Goal: Transaction & Acquisition: Purchase product/service

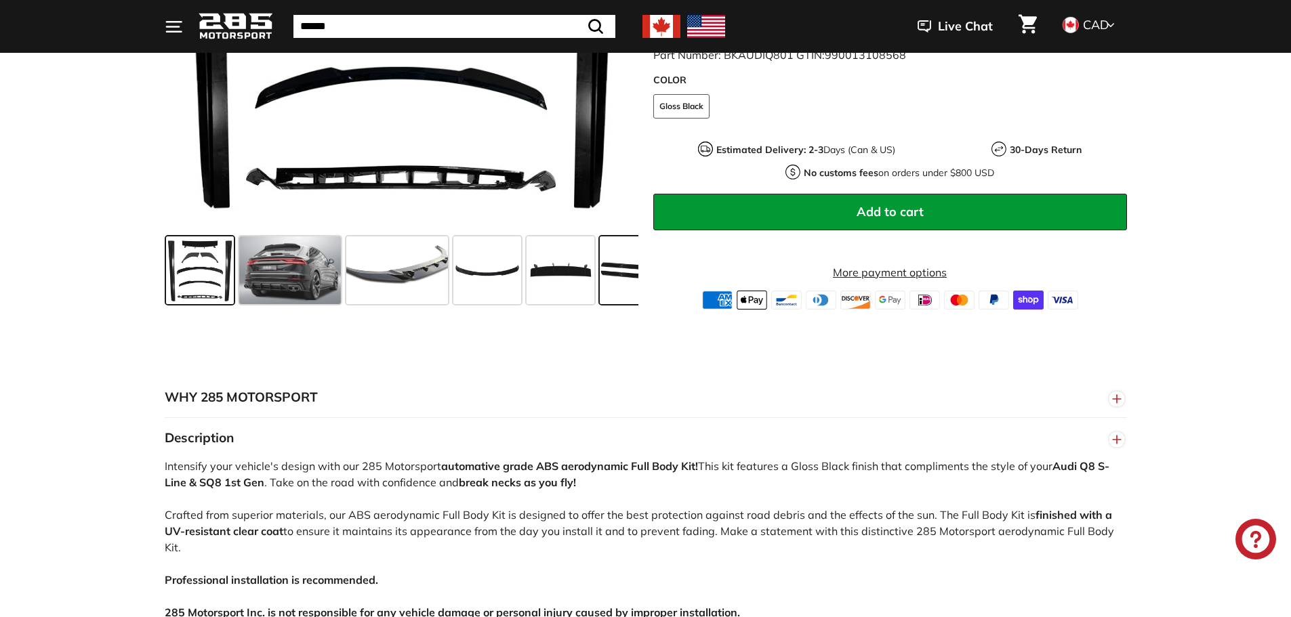
click at [601, 273] on span at bounding box center [634, 271] width 68 height 68
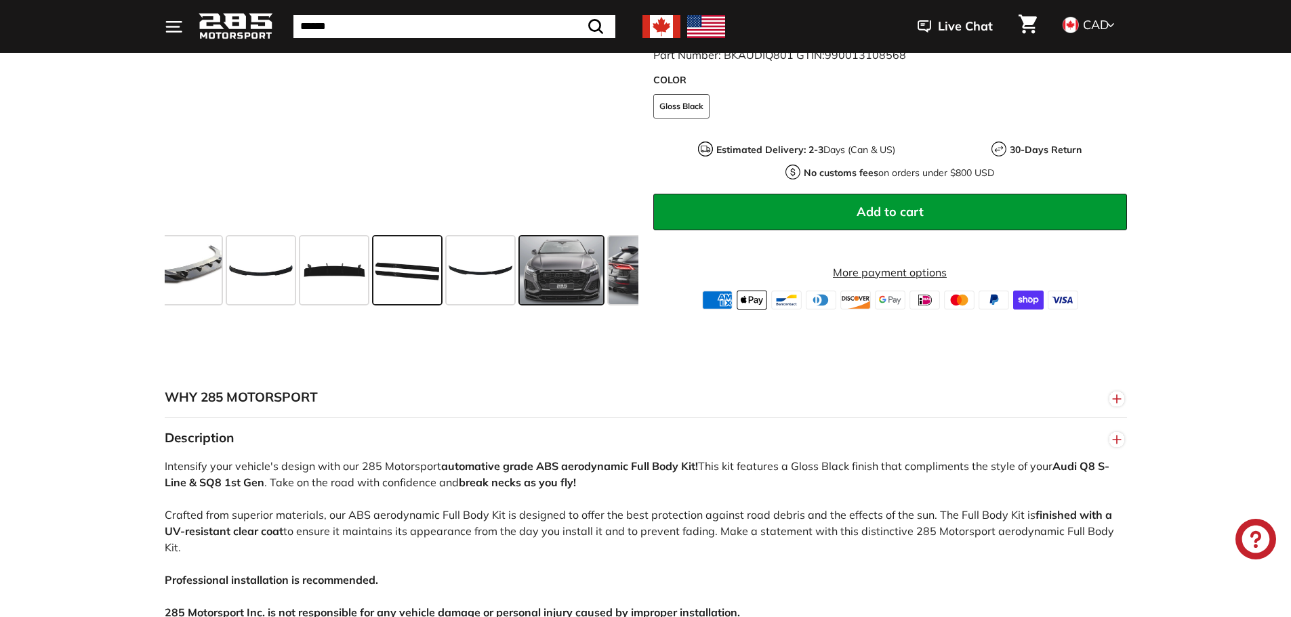
scroll to position [0, 232]
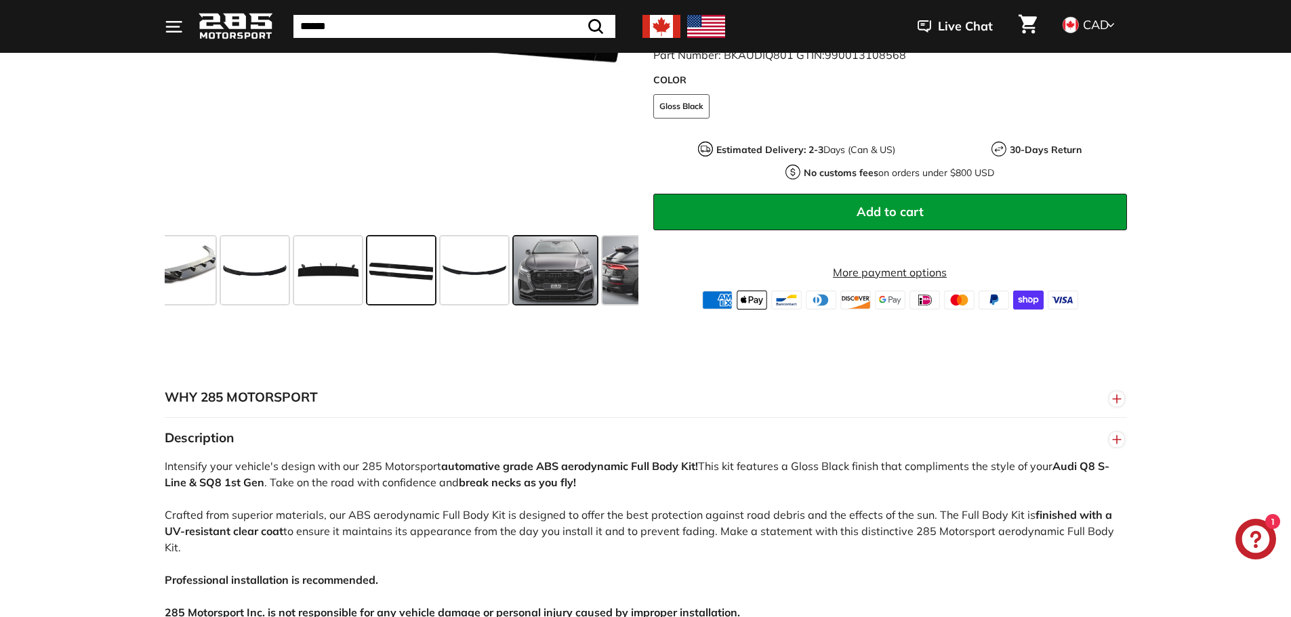
click at [560, 274] on span at bounding box center [556, 271] width 84 height 68
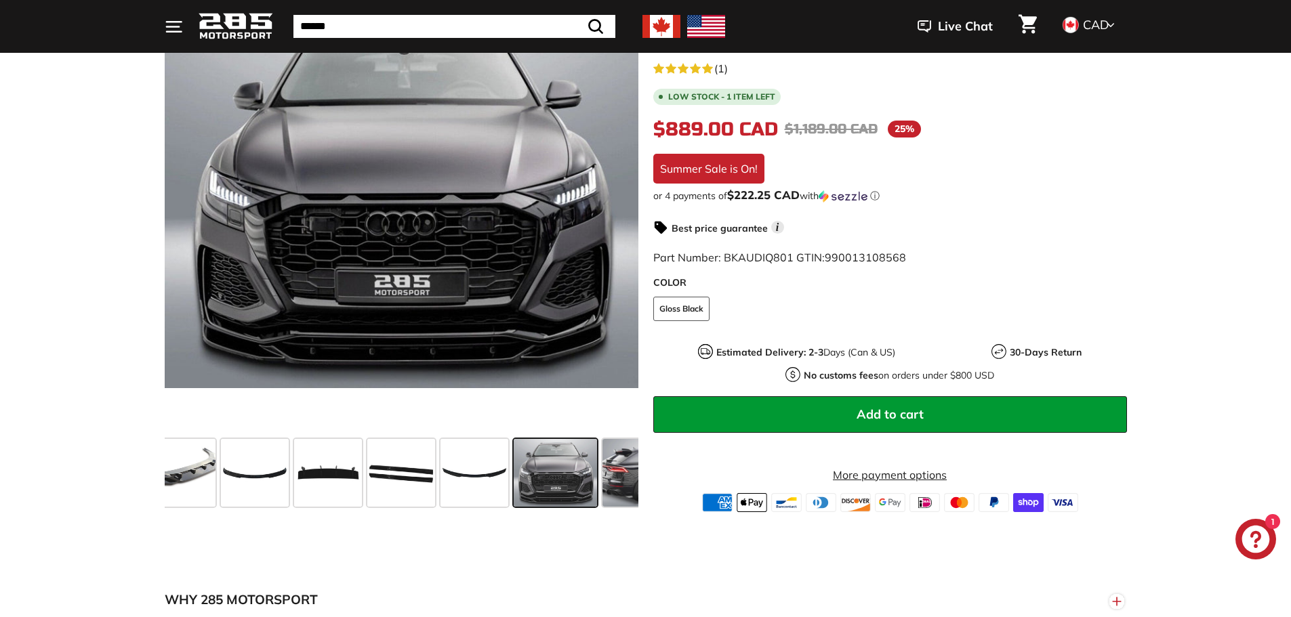
scroll to position [271, 0]
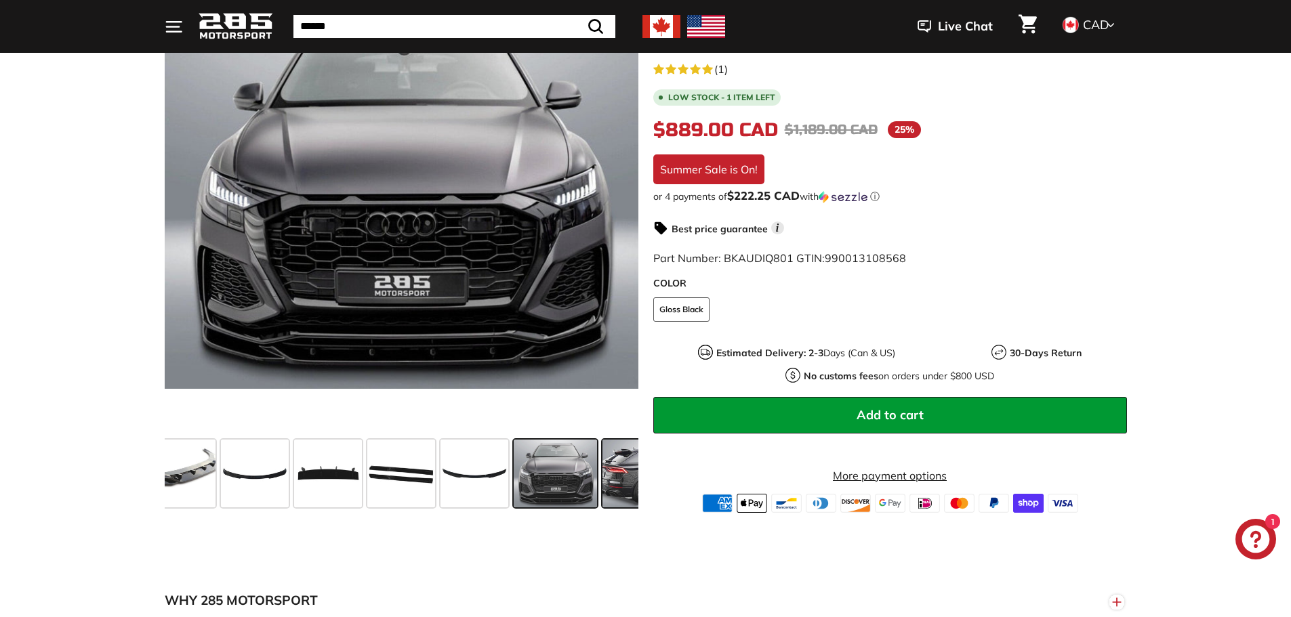
click at [608, 482] on span at bounding box center [654, 474] width 102 height 68
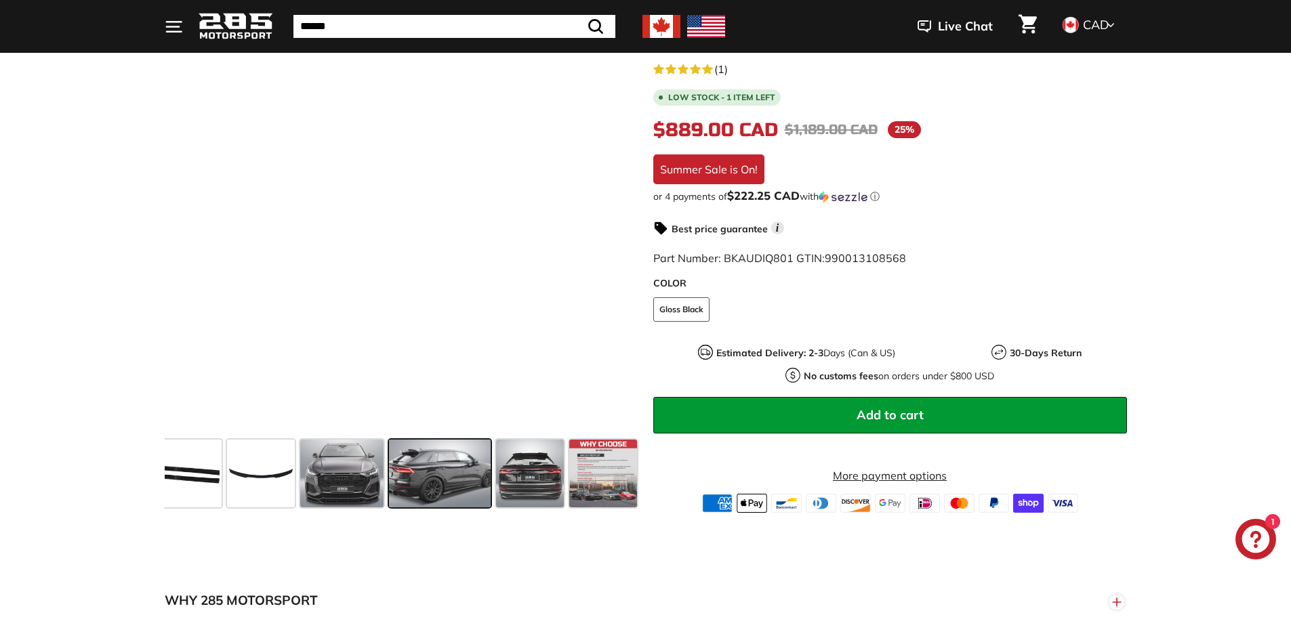
scroll to position [0, 448]
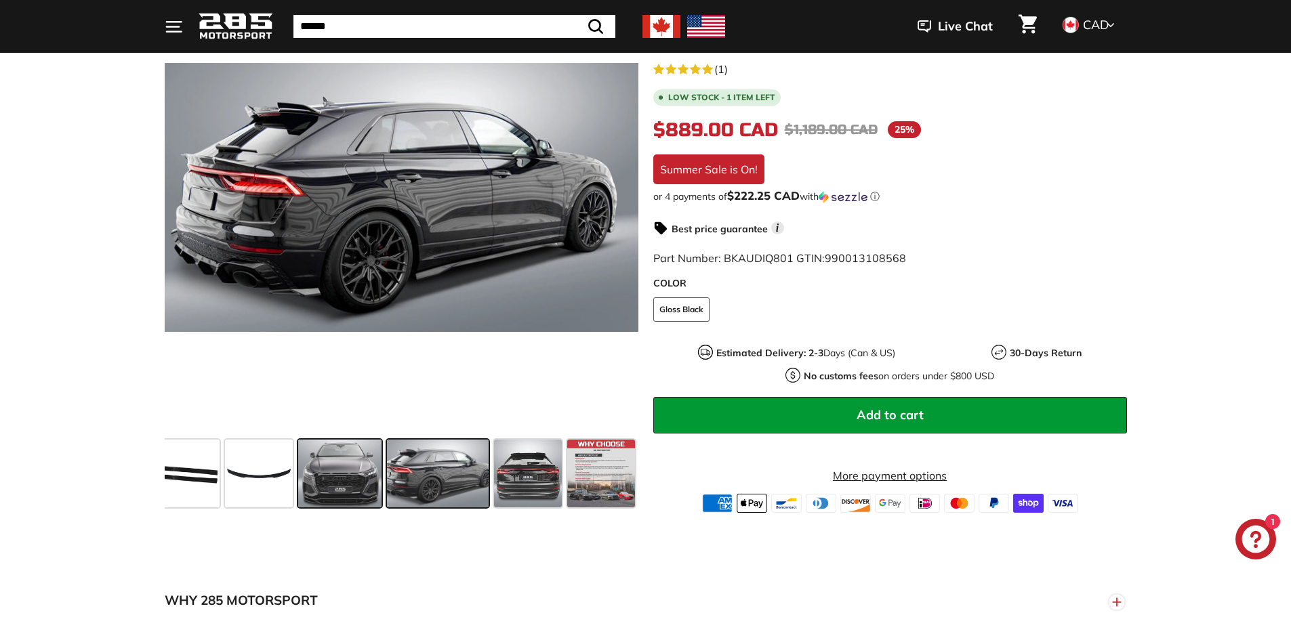
click at [367, 469] on span at bounding box center [340, 474] width 84 height 68
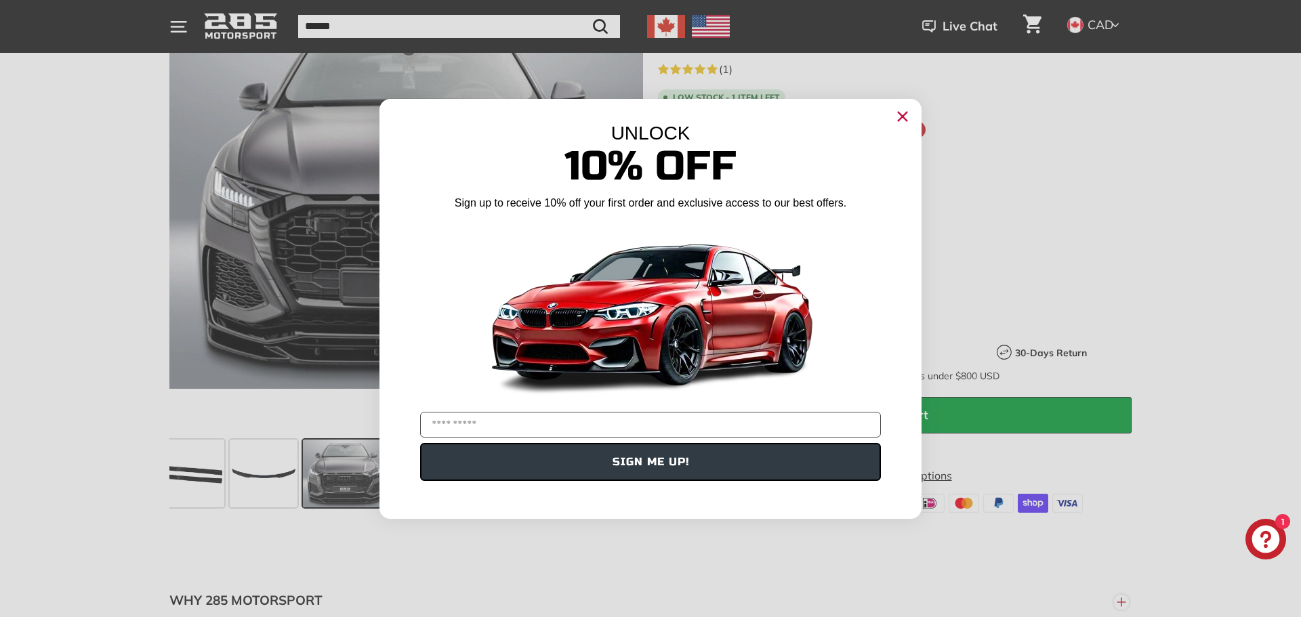
click at [901, 117] on icon "Close dialog" at bounding box center [903, 116] width 9 height 9
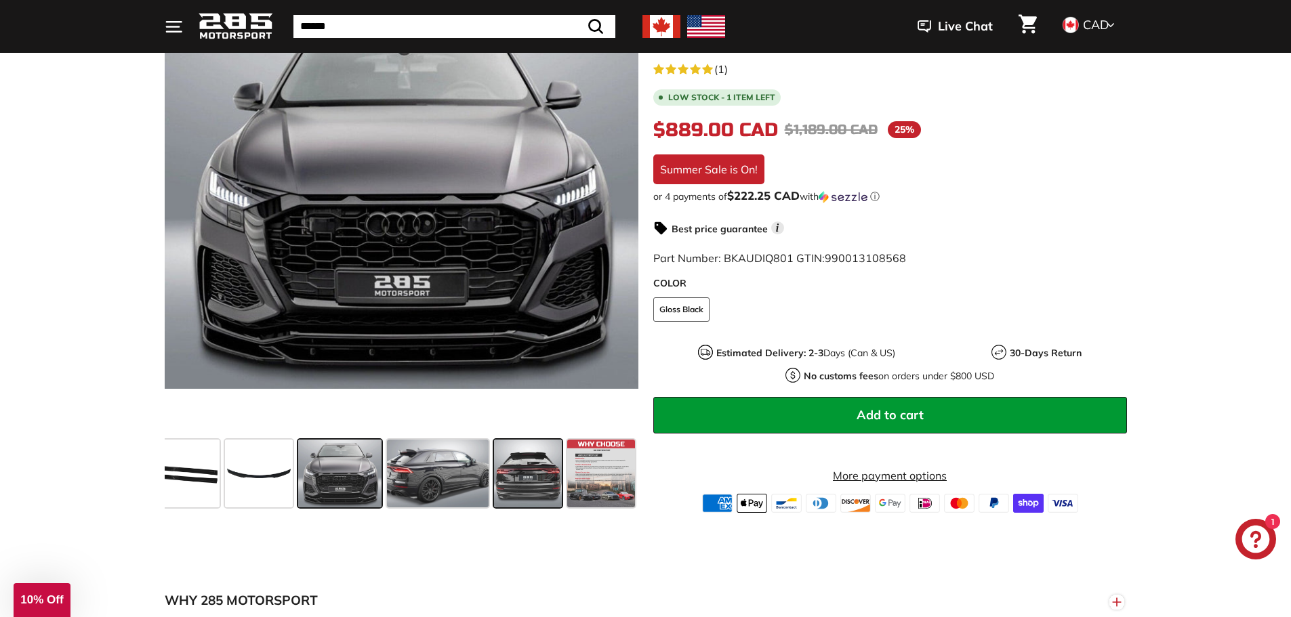
click at [506, 467] on span at bounding box center [528, 474] width 68 height 68
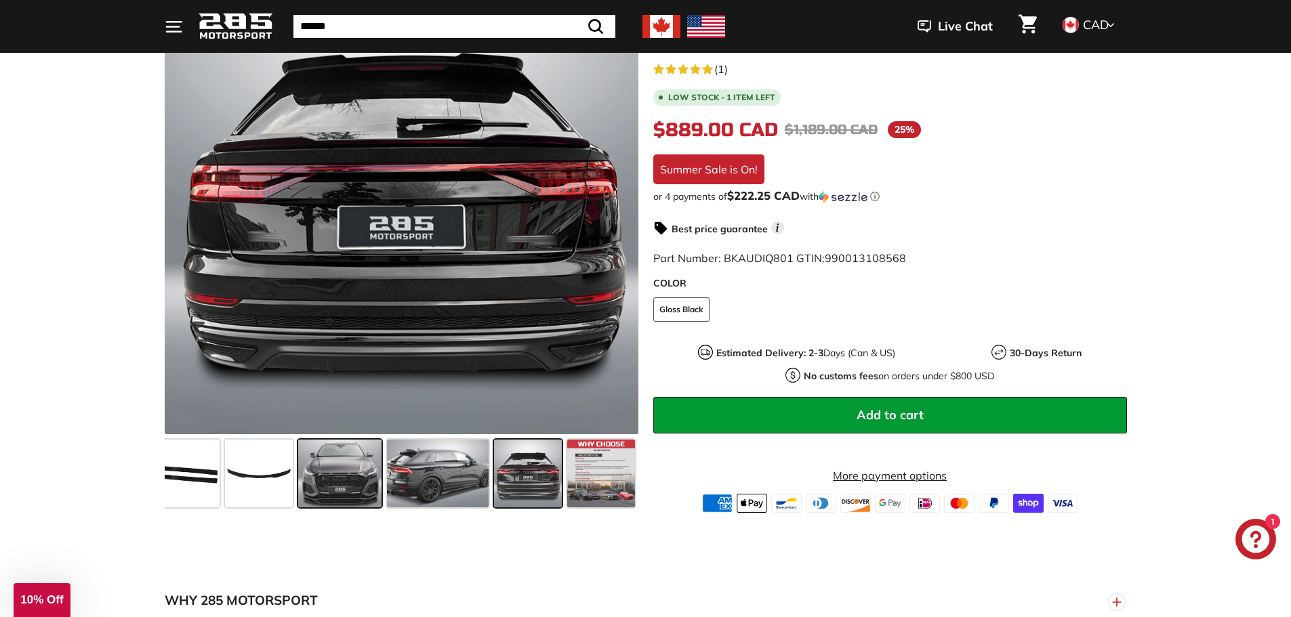
click at [318, 477] on span at bounding box center [340, 474] width 84 height 68
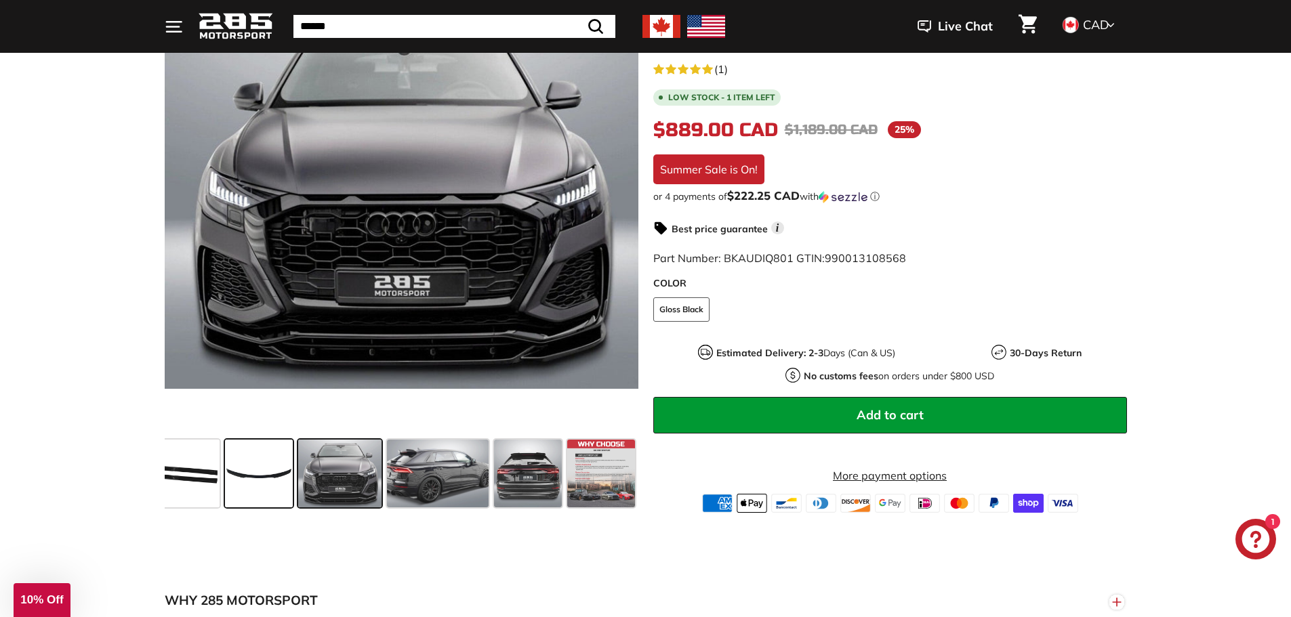
click at [265, 479] on span at bounding box center [259, 474] width 68 height 68
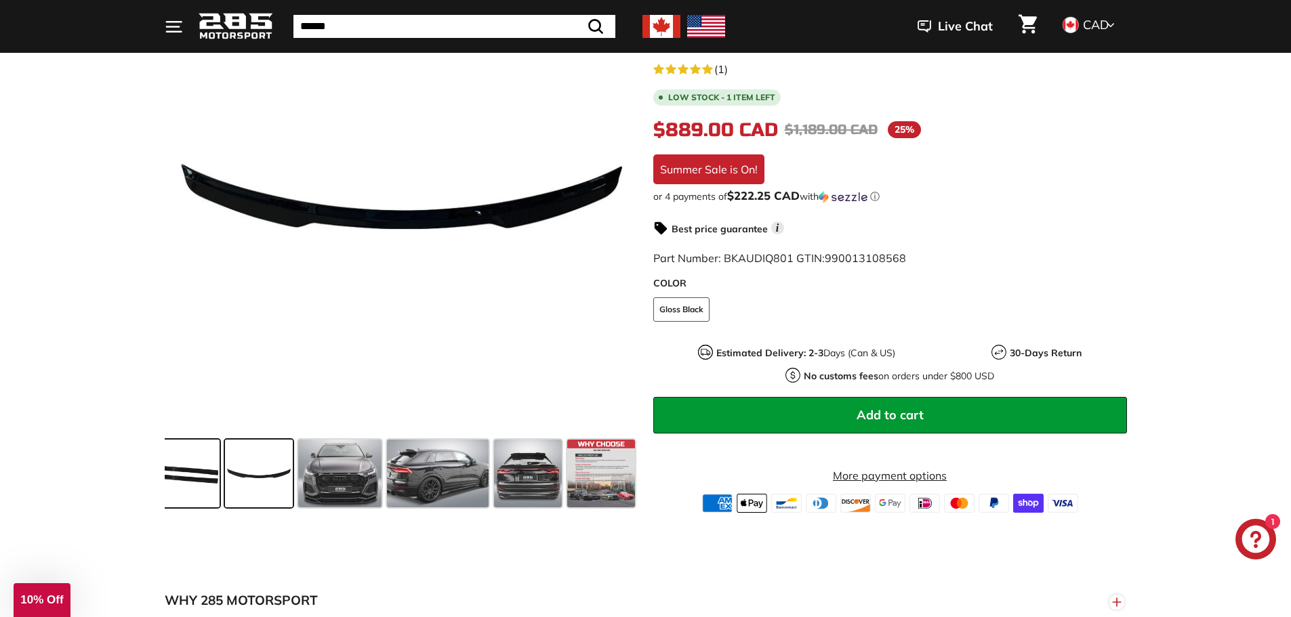
click at [188, 477] on span at bounding box center [186, 474] width 68 height 68
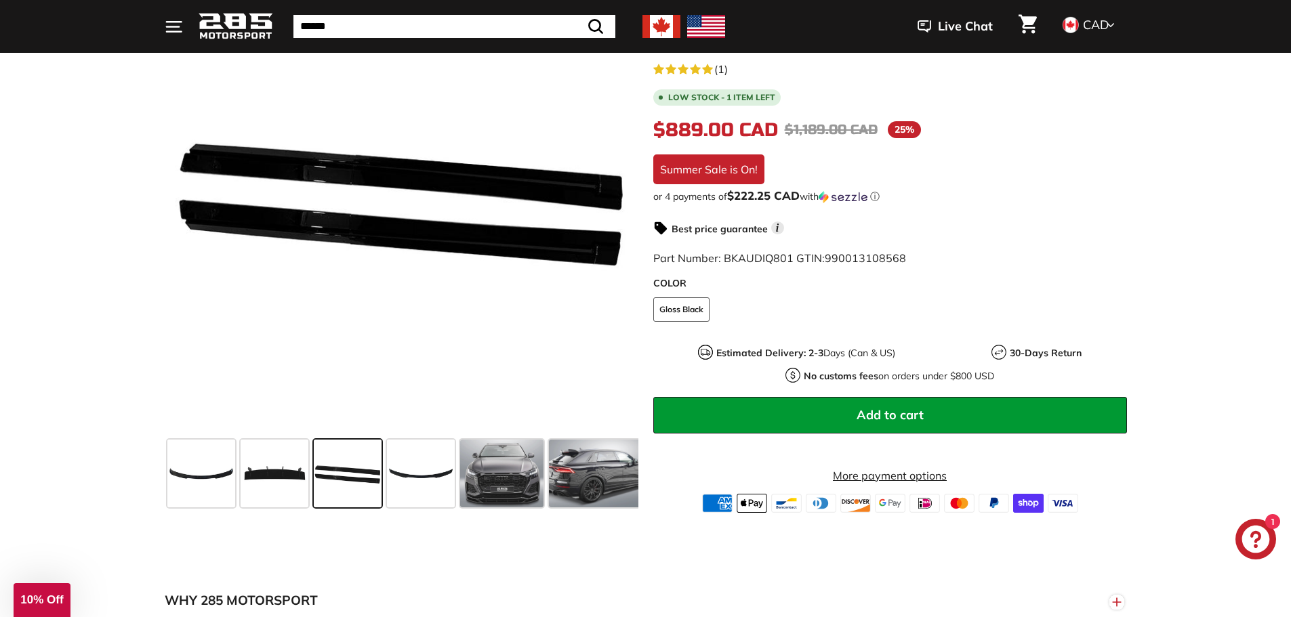
scroll to position [0, 232]
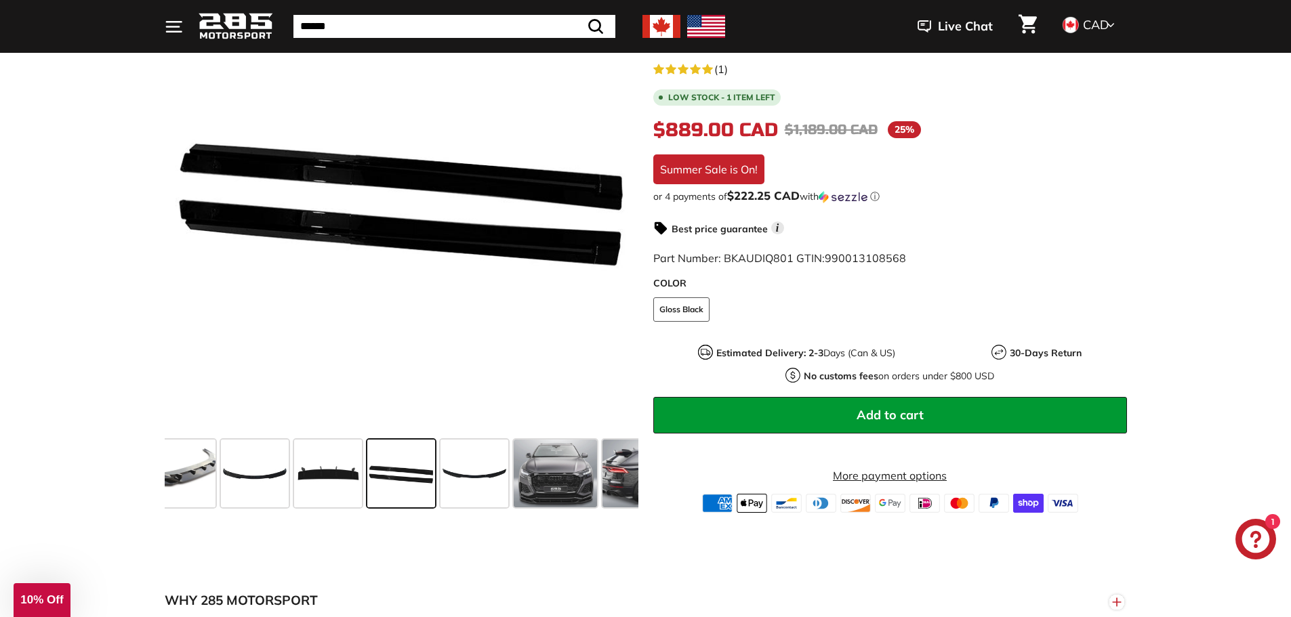
click at [644, 475] on div "5-Piece Body Kit - [DATE]-[DATE] Audi Q8 S-Line & SQ8 1st Gen 5.0 rating (1 vot…" at bounding box center [882, 260] width 489 height 506
click at [621, 479] on span at bounding box center [654, 474] width 102 height 68
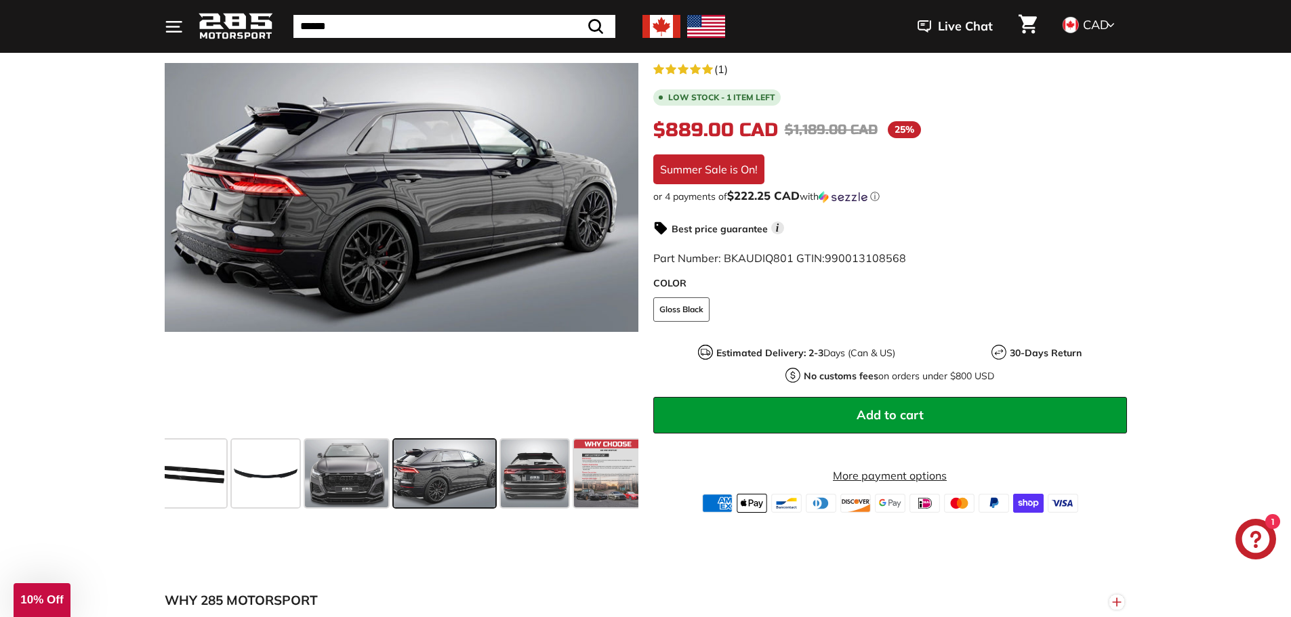
scroll to position [0, 448]
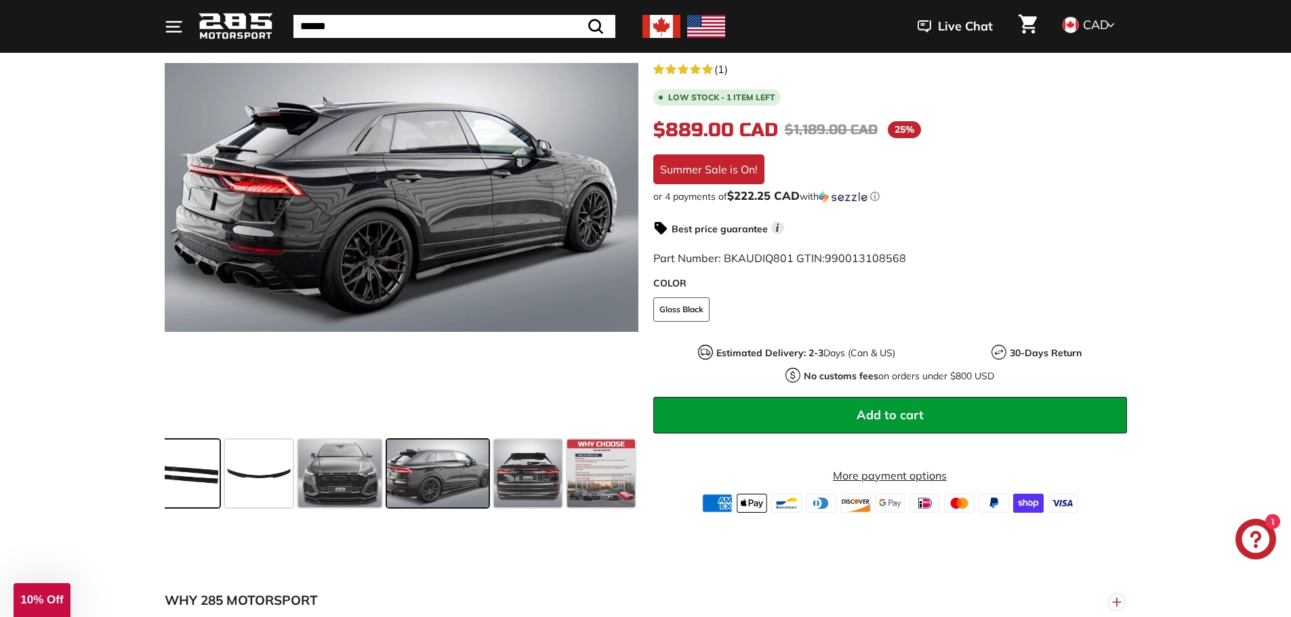
click at [208, 462] on span at bounding box center [186, 474] width 68 height 68
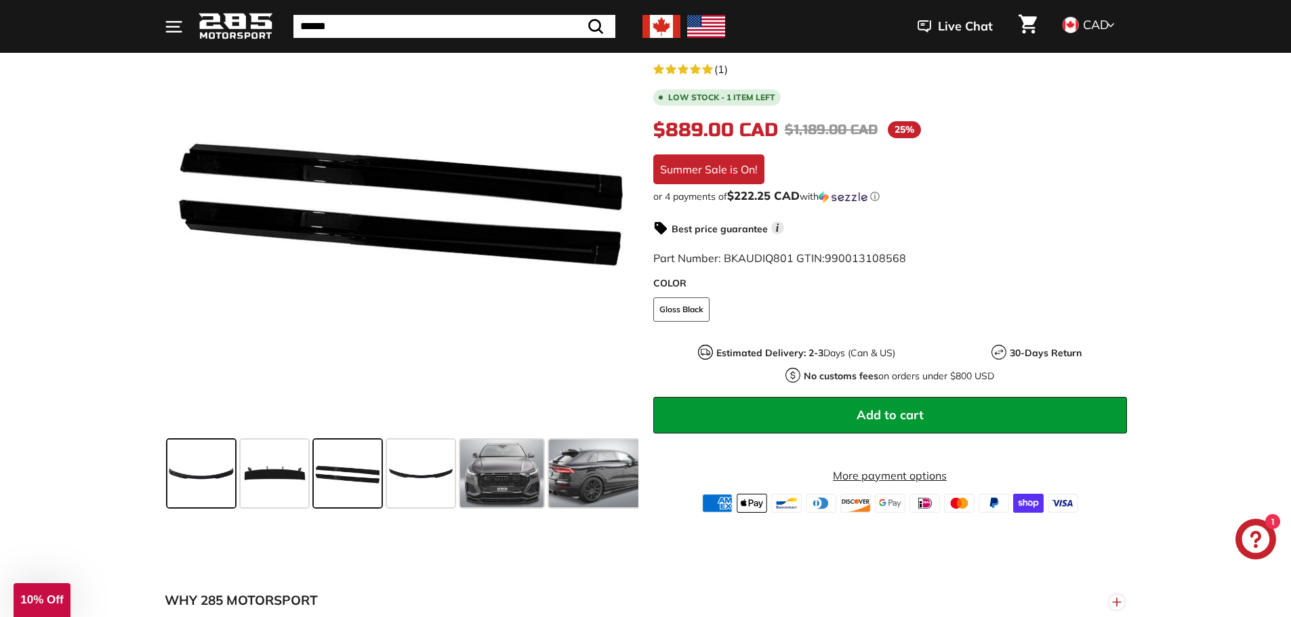
scroll to position [0, 232]
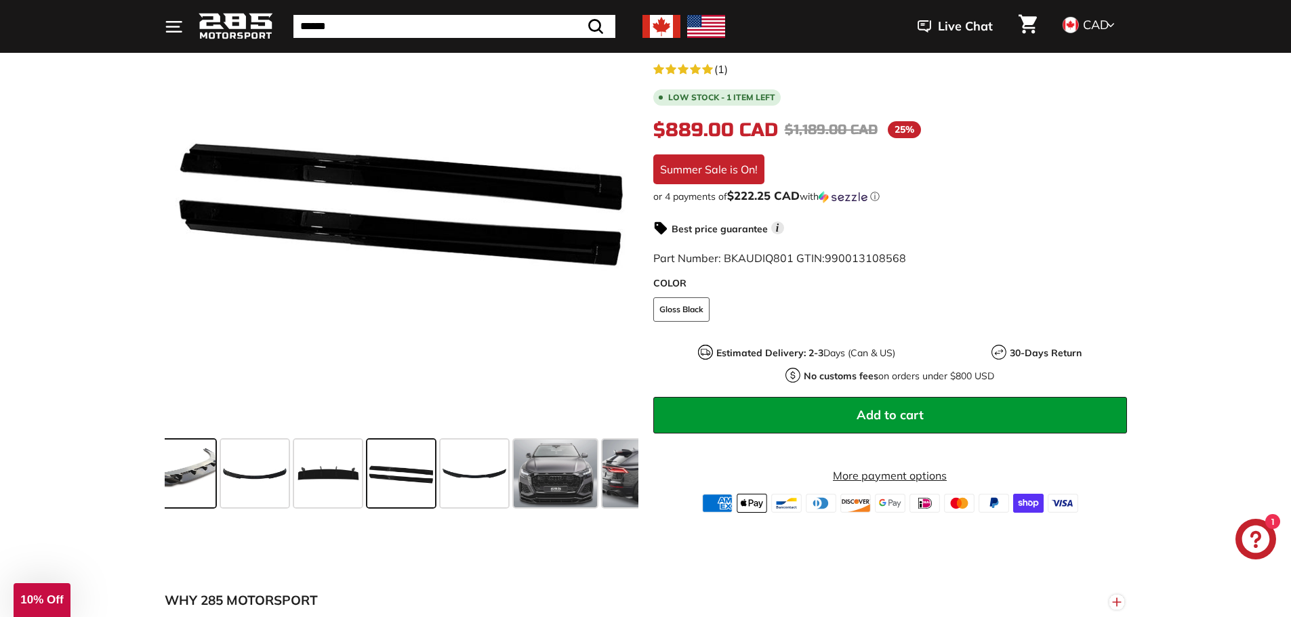
click at [205, 458] on span at bounding box center [165, 474] width 102 height 68
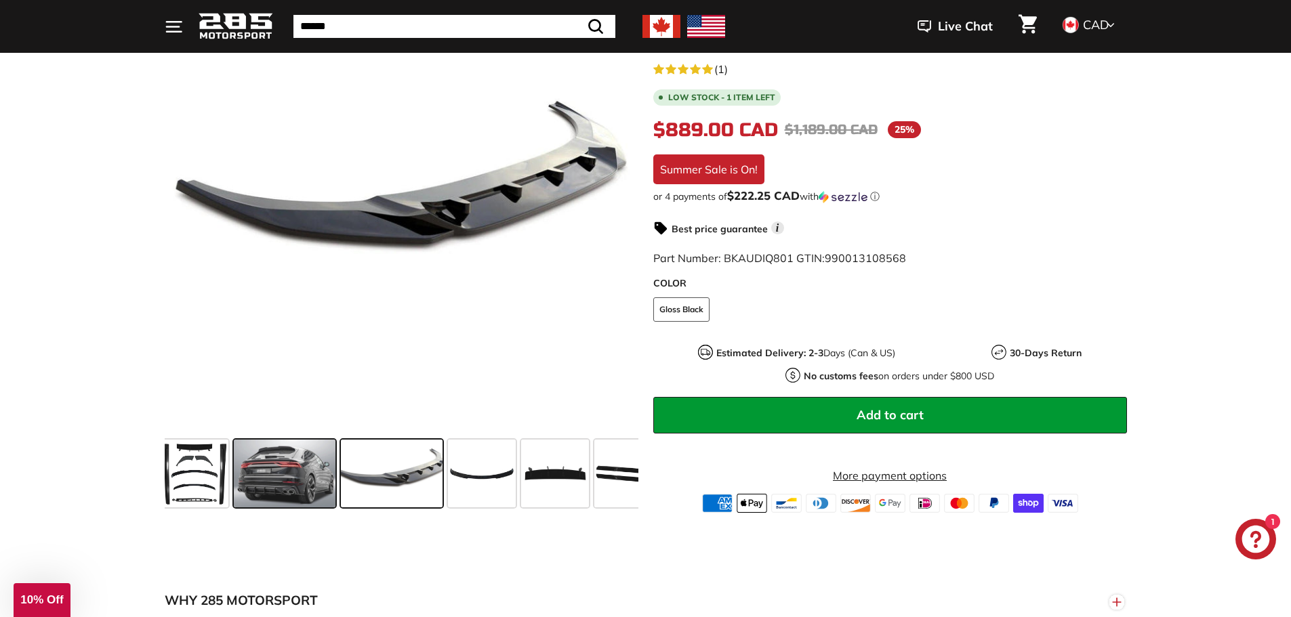
scroll to position [0, 0]
click at [296, 474] on span at bounding box center [290, 474] width 102 height 68
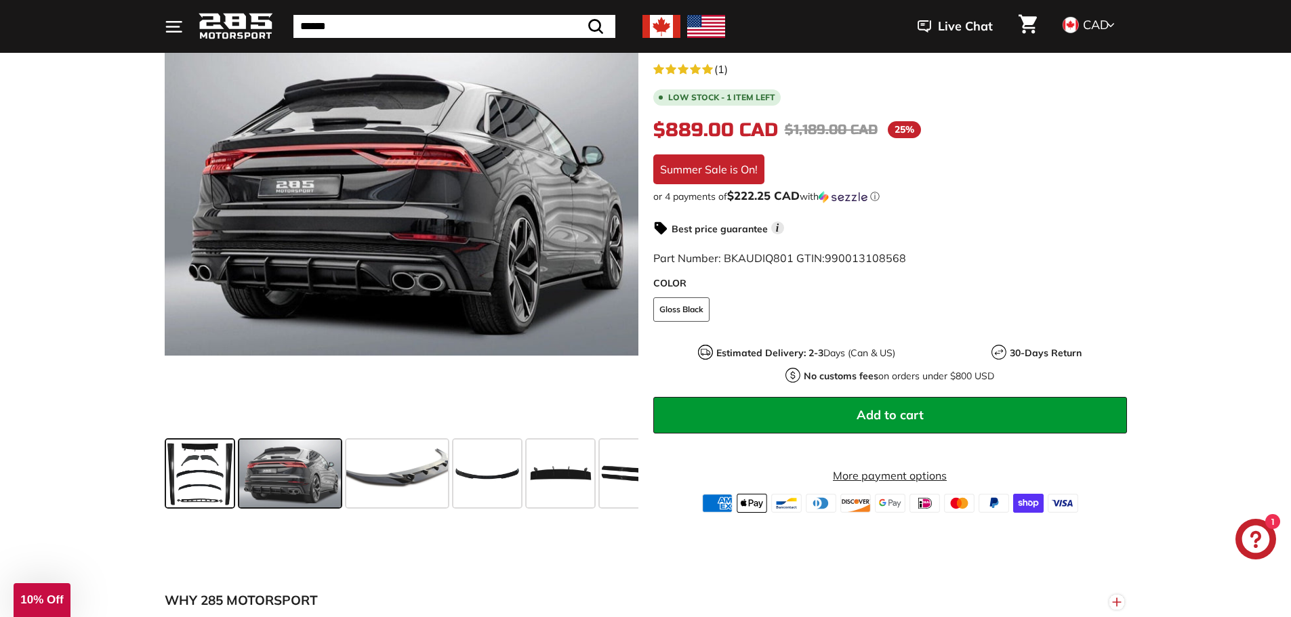
click at [192, 474] on span at bounding box center [200, 474] width 68 height 68
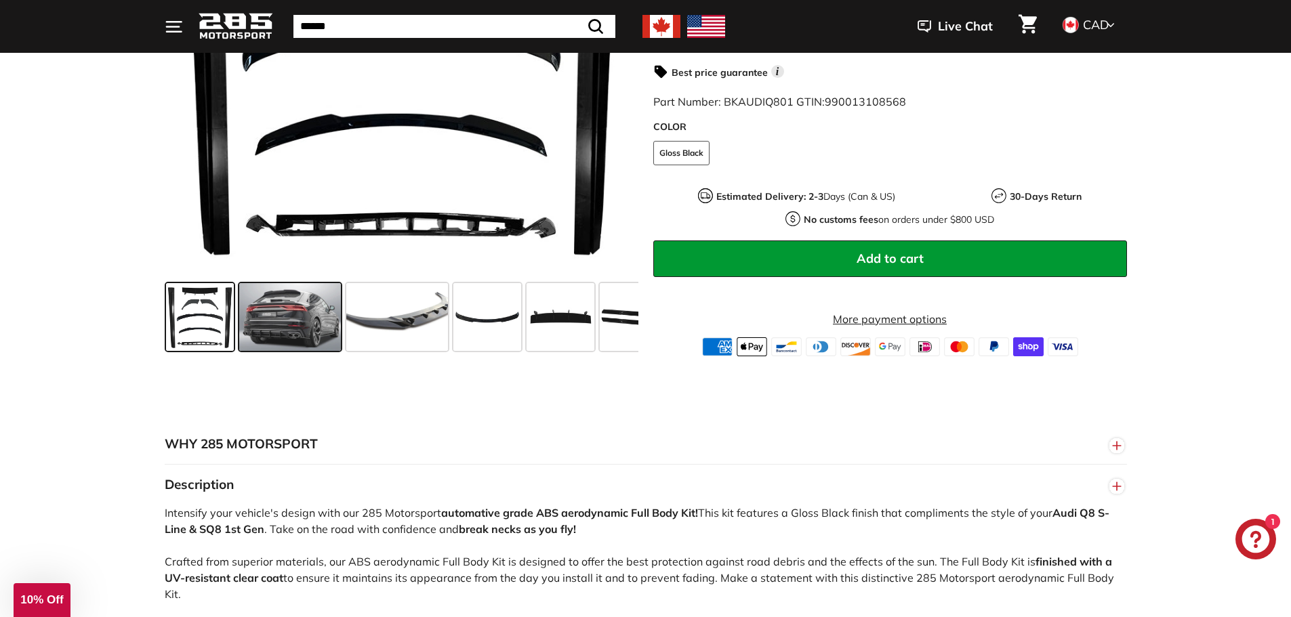
scroll to position [407, 0]
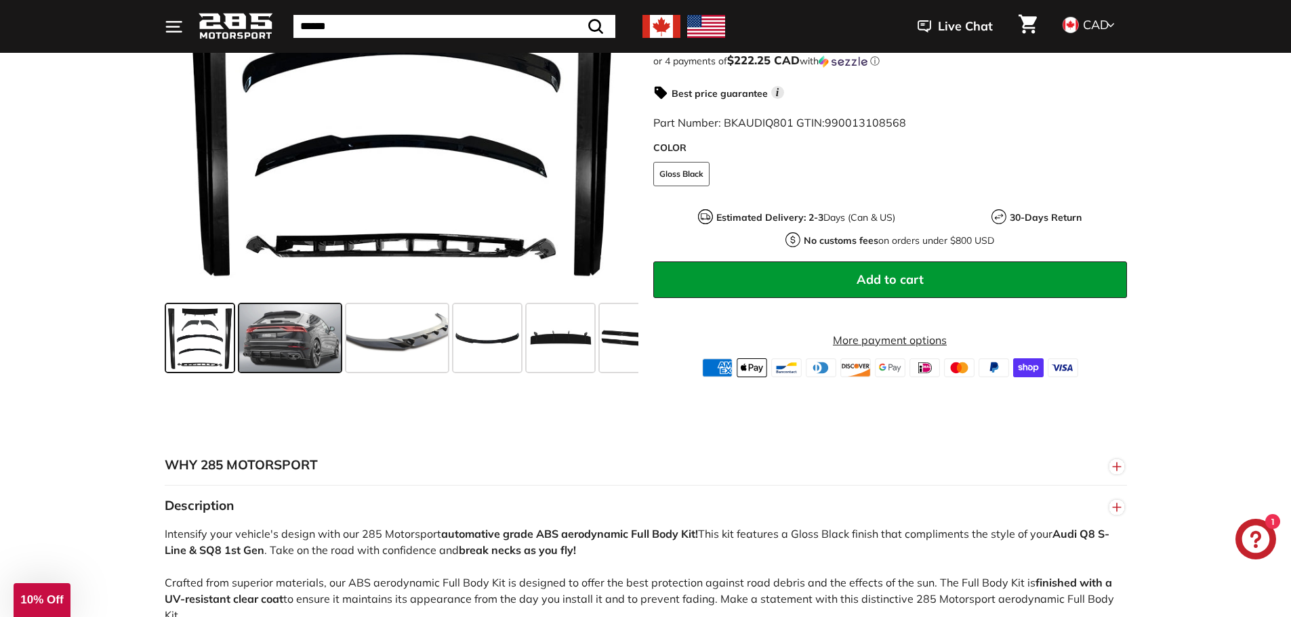
click at [275, 329] on span at bounding box center [290, 338] width 102 height 68
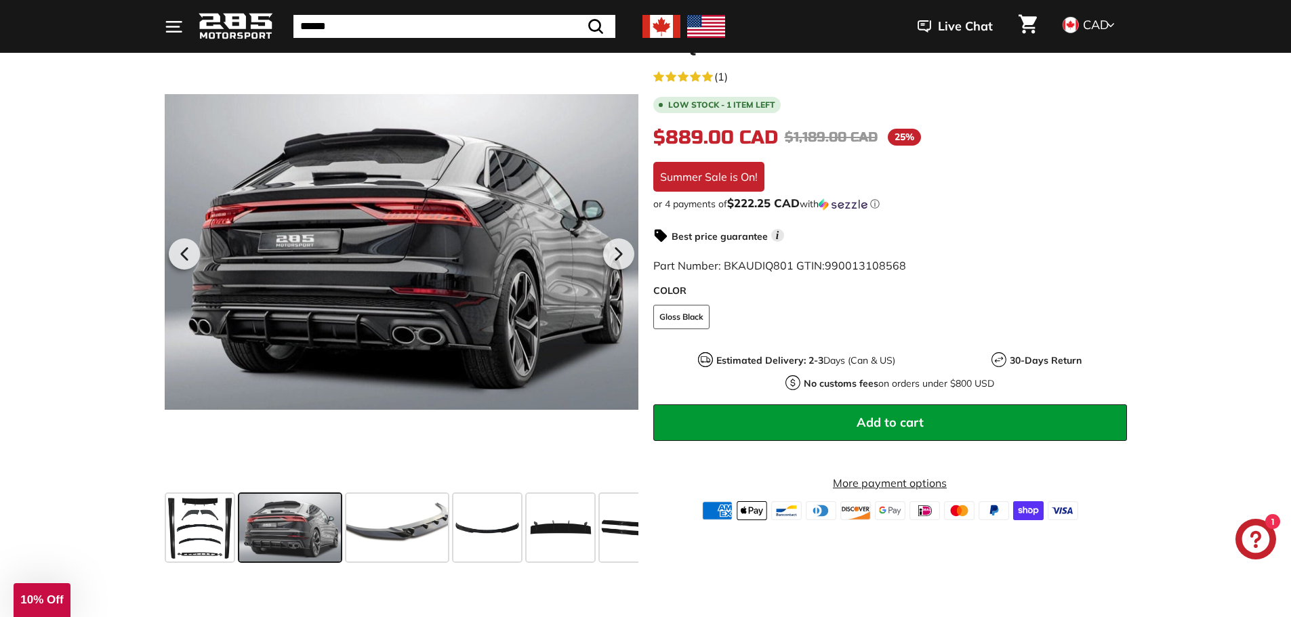
scroll to position [203, 0]
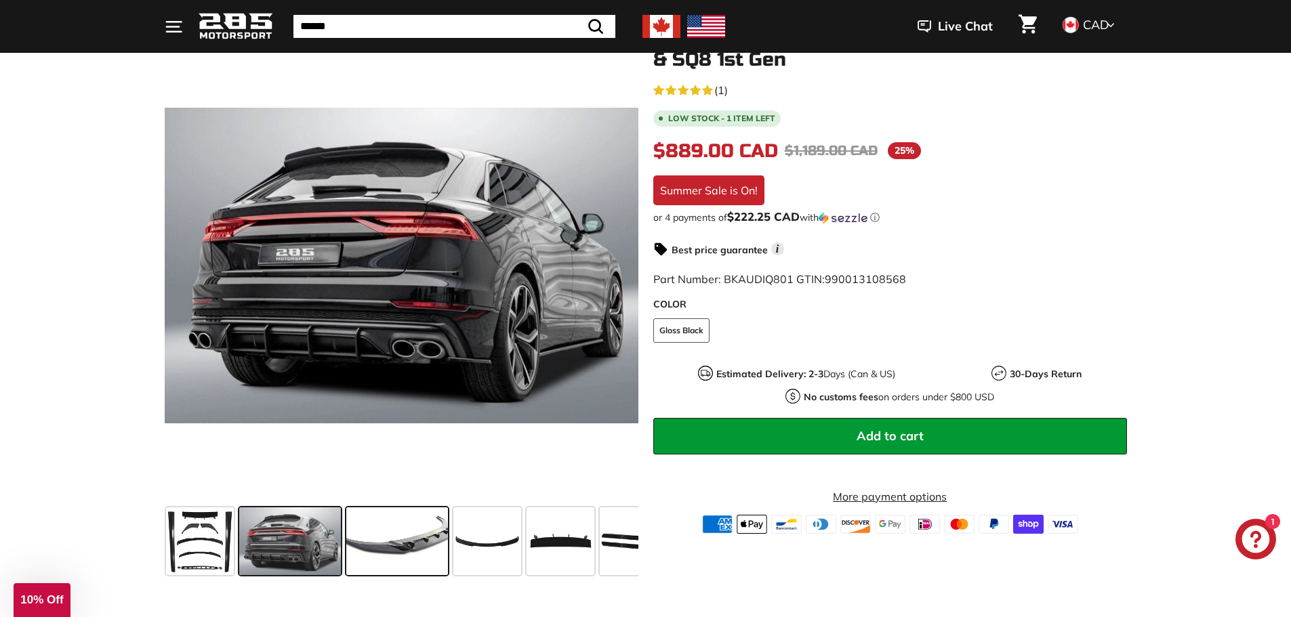
click at [413, 535] on span at bounding box center [397, 542] width 102 height 68
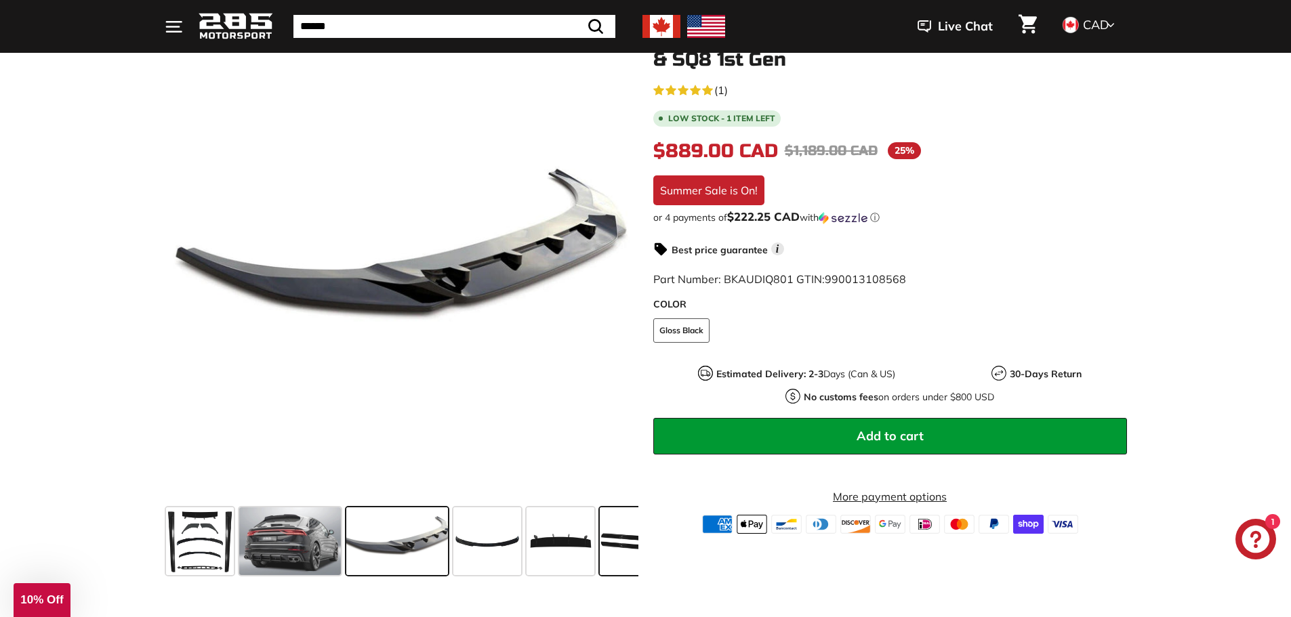
click at [604, 535] on span at bounding box center [634, 542] width 68 height 68
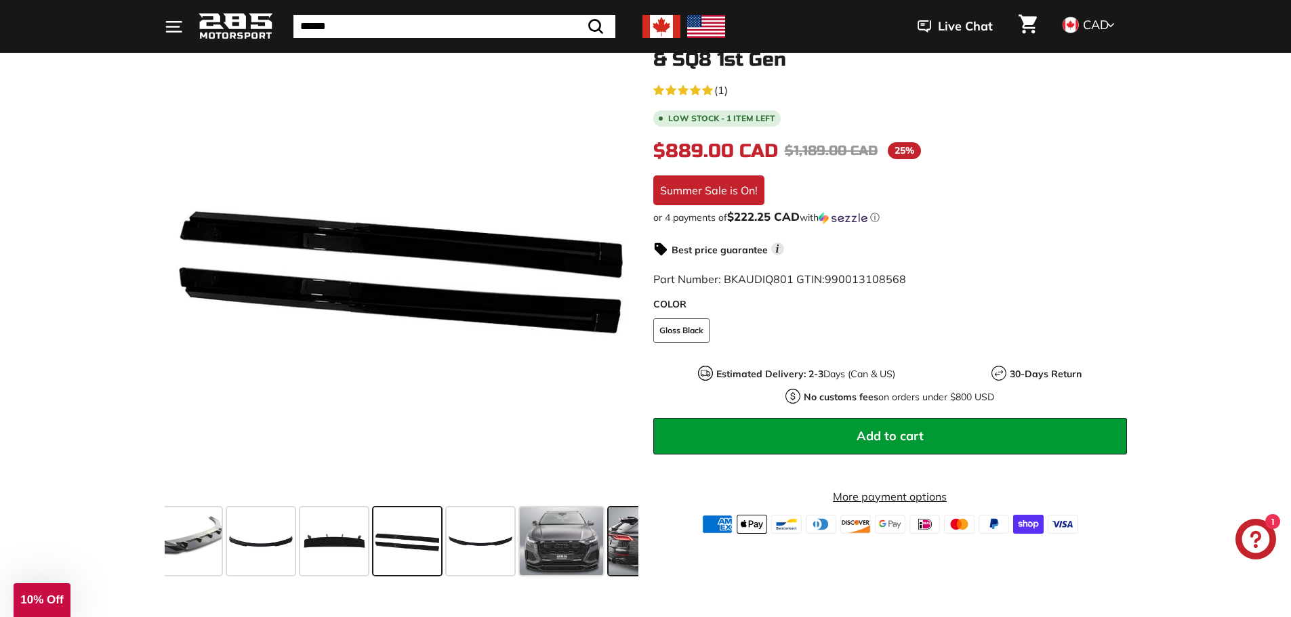
scroll to position [0, 232]
click at [540, 534] on span at bounding box center [556, 542] width 84 height 68
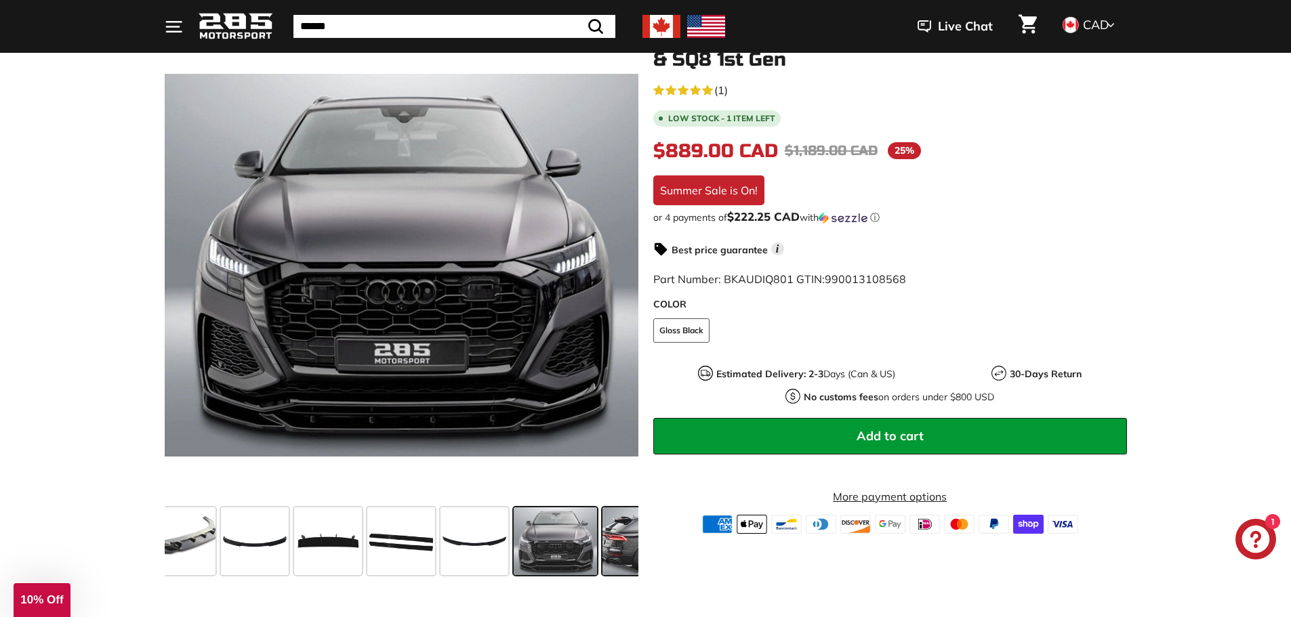
click at [622, 538] on span at bounding box center [654, 542] width 102 height 68
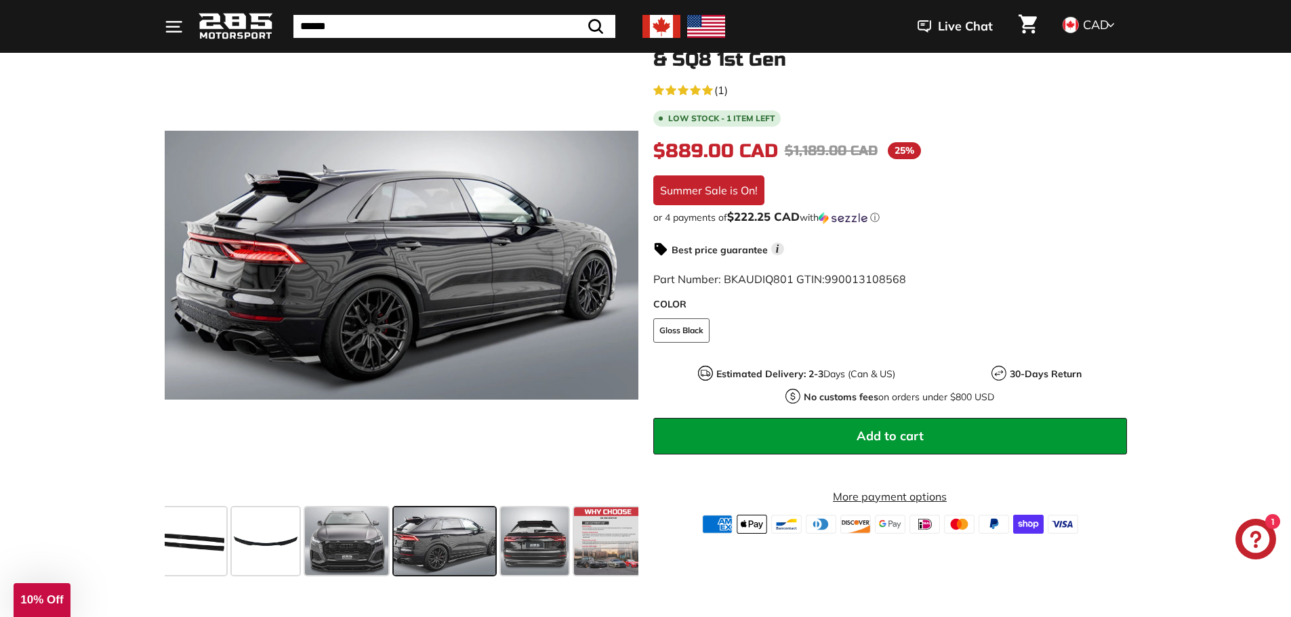
scroll to position [0, 448]
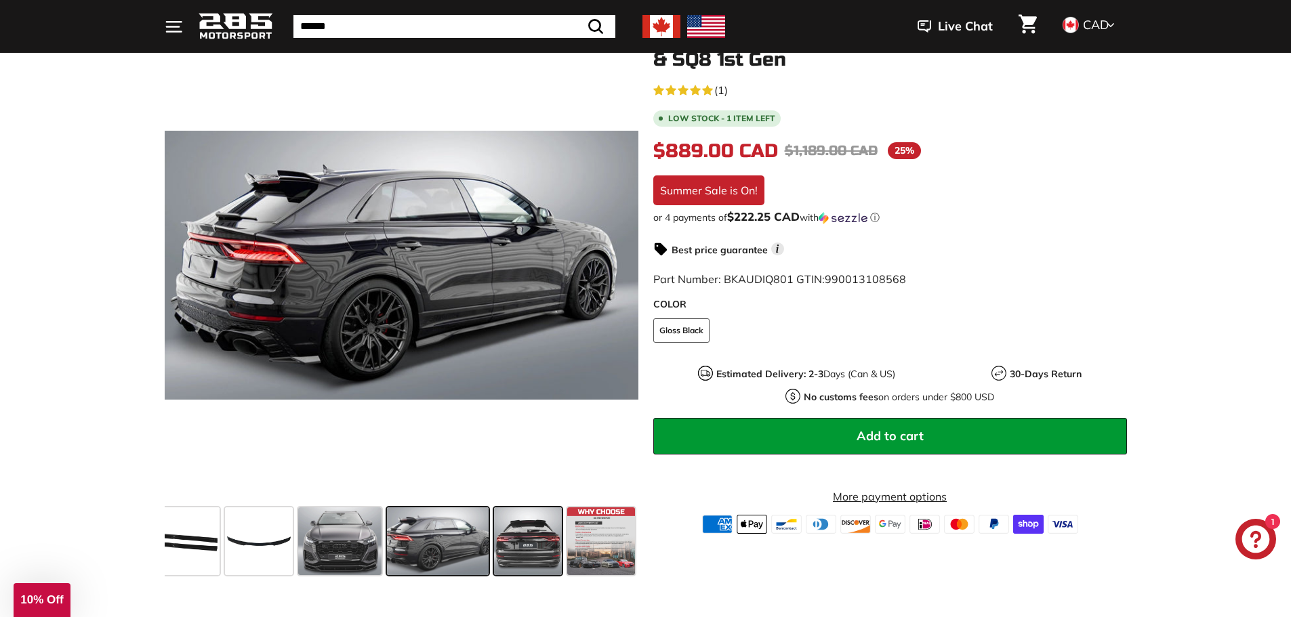
click at [508, 535] on span at bounding box center [528, 542] width 68 height 68
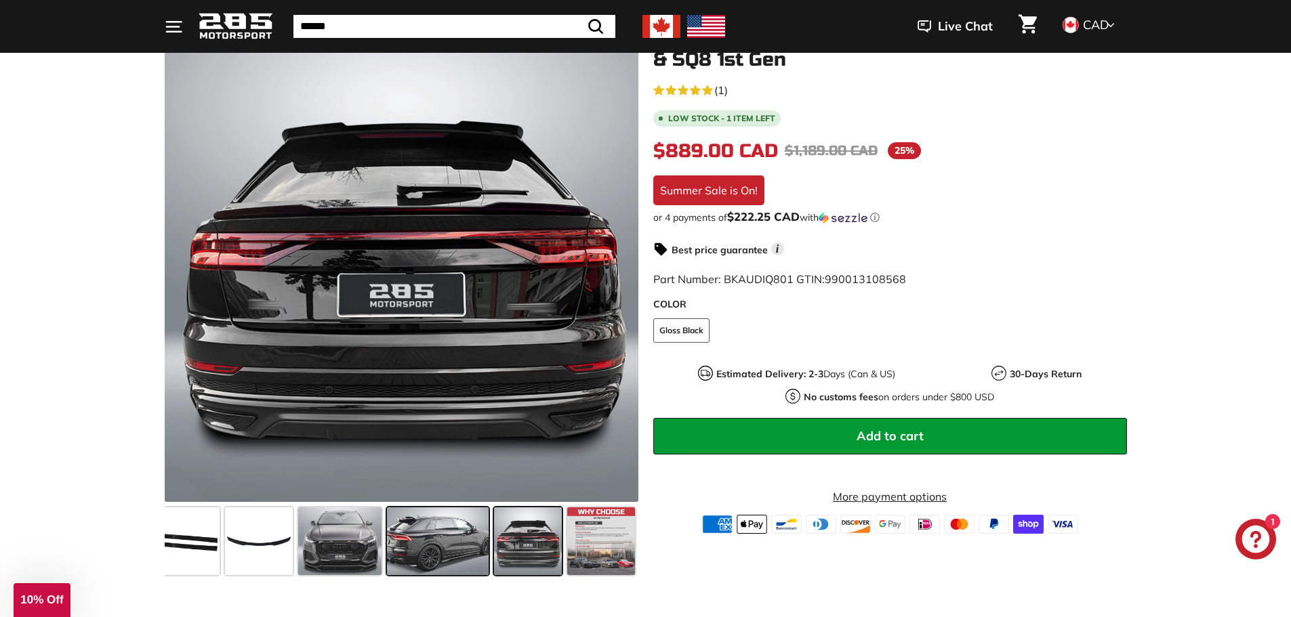
click at [449, 533] on span at bounding box center [438, 542] width 102 height 68
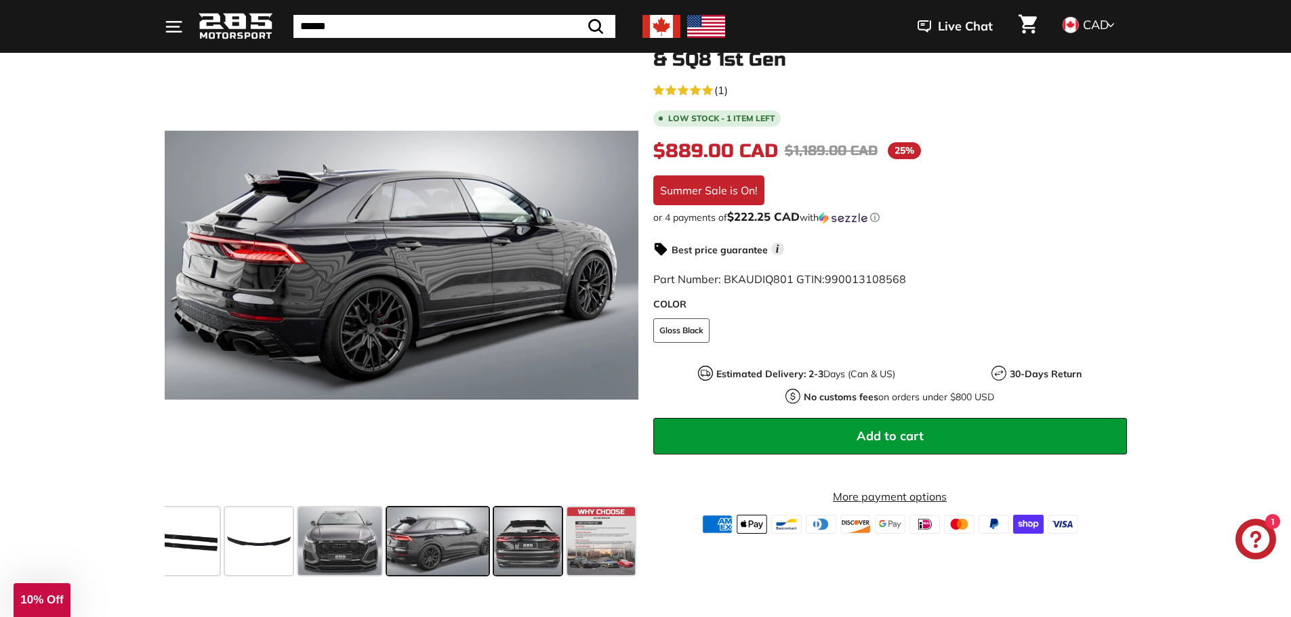
click at [548, 539] on span at bounding box center [528, 542] width 68 height 68
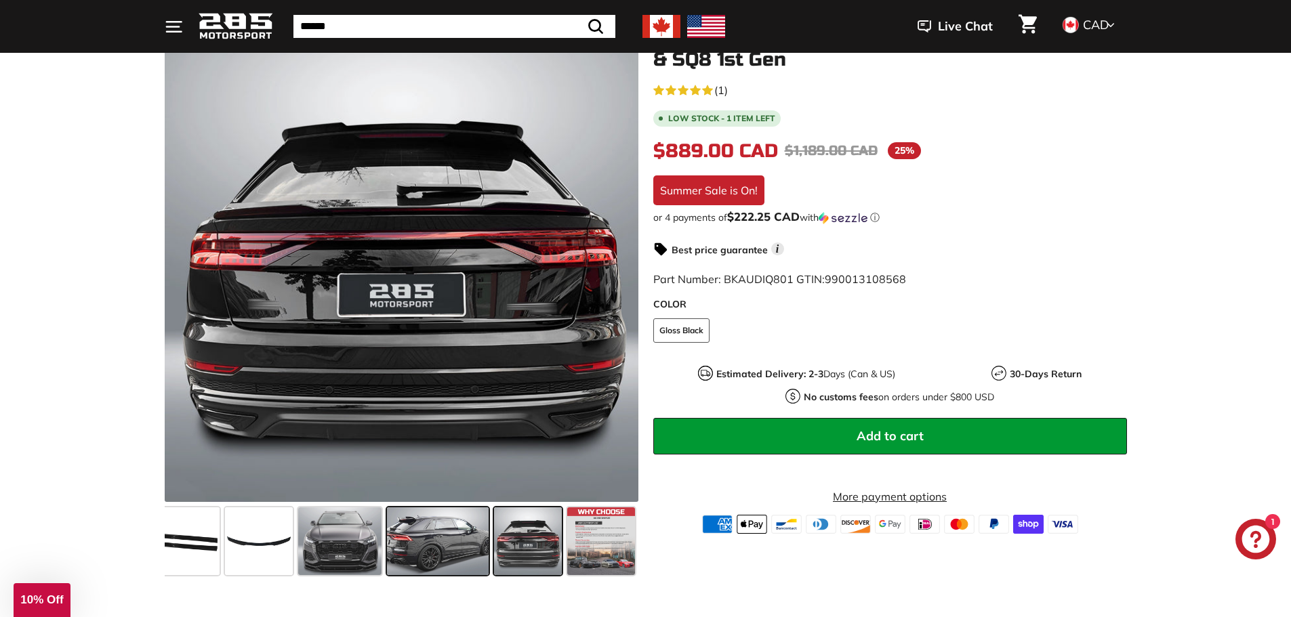
click at [445, 540] on span at bounding box center [438, 542] width 102 height 68
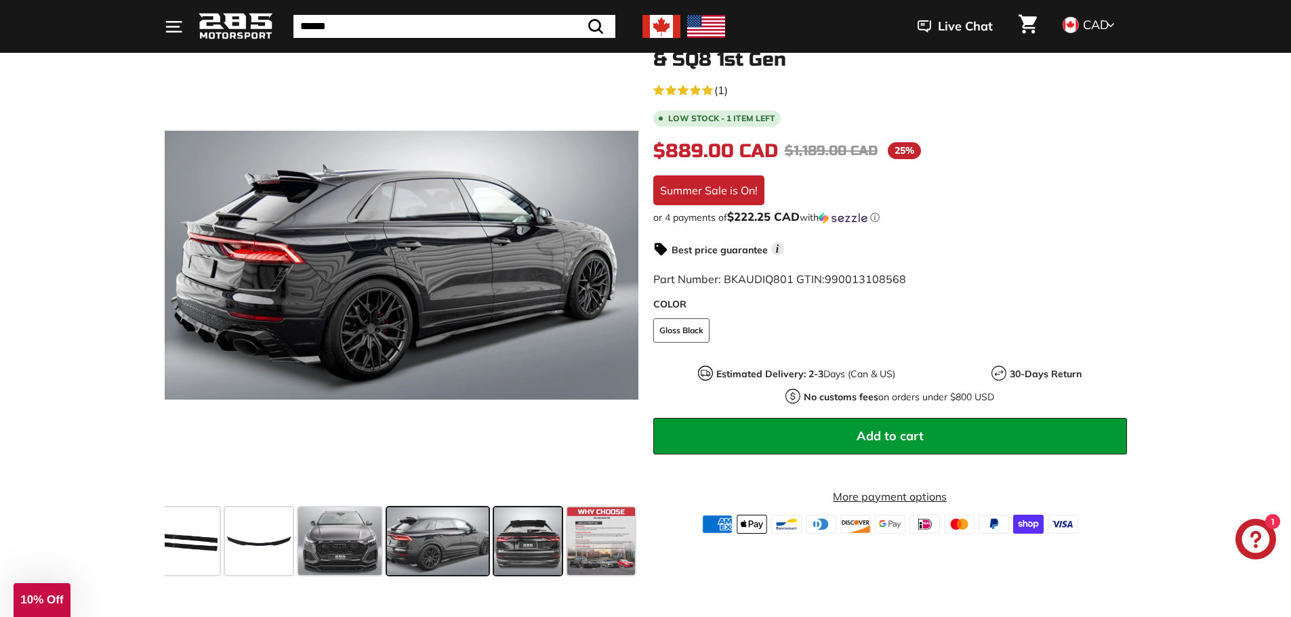
click at [512, 544] on span at bounding box center [528, 542] width 68 height 68
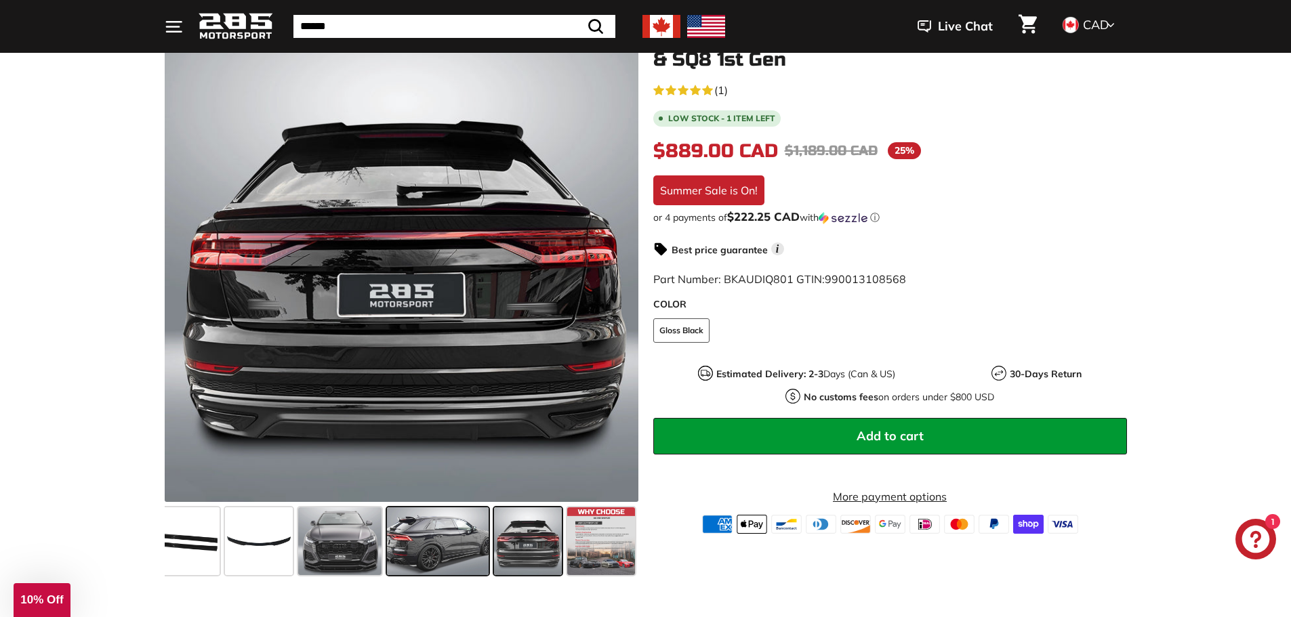
click at [432, 517] on span at bounding box center [438, 542] width 102 height 68
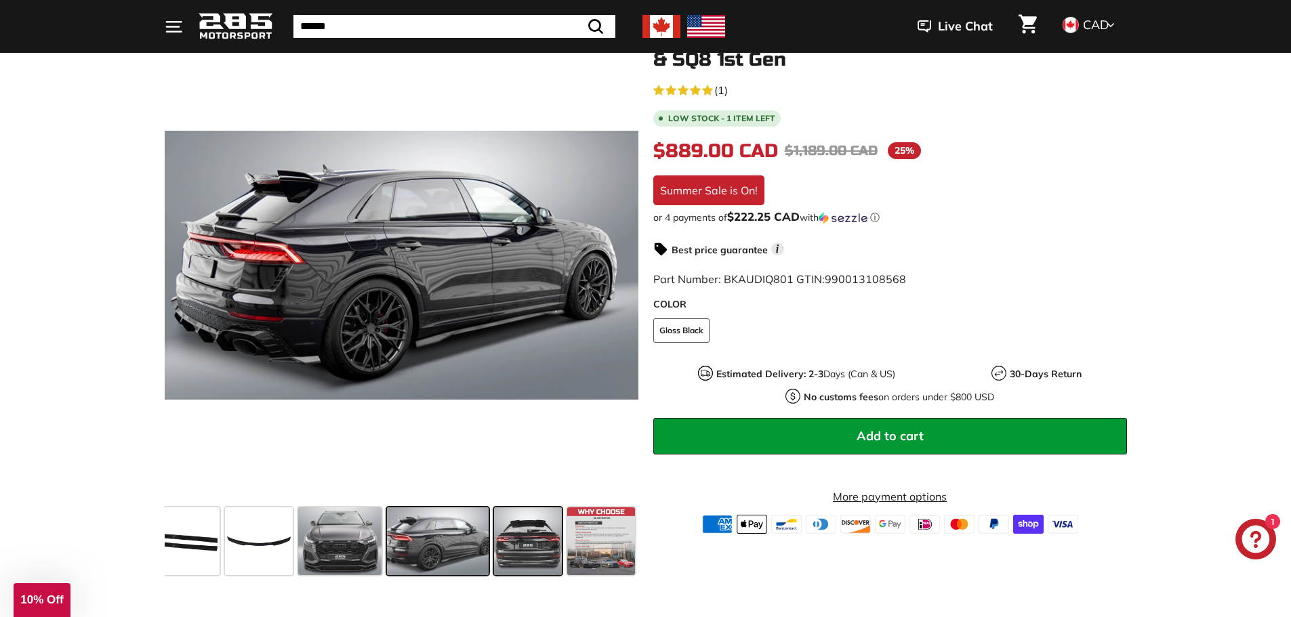
click at [540, 550] on span at bounding box center [528, 542] width 68 height 68
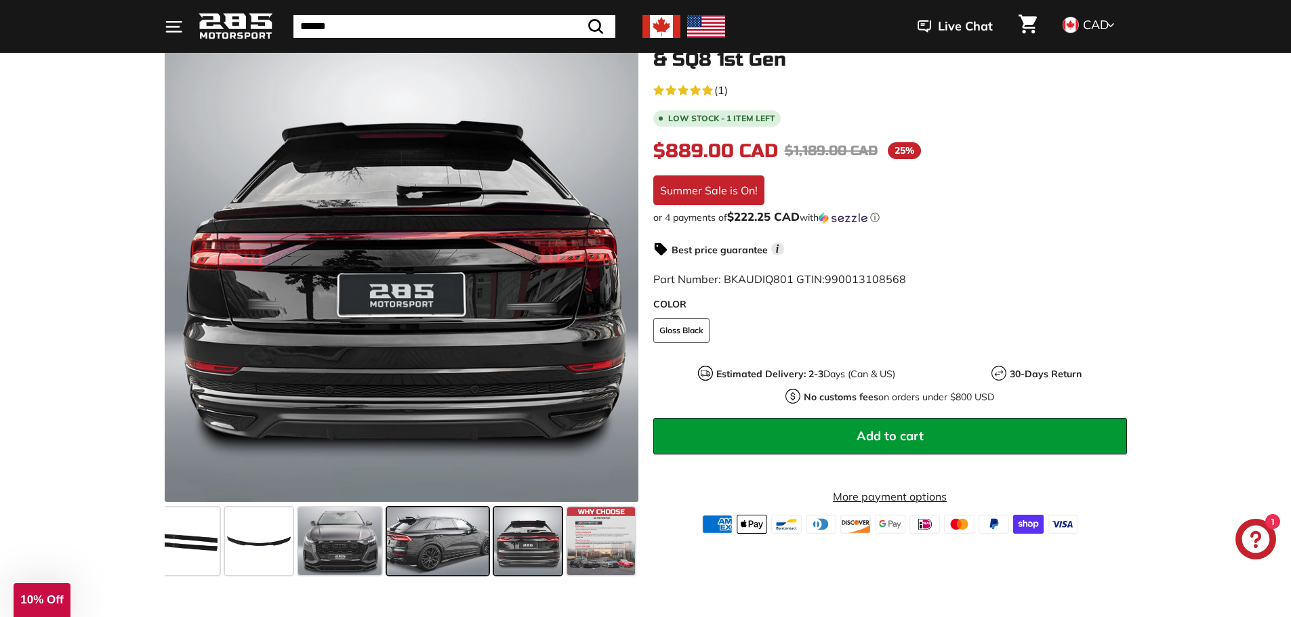
click at [484, 552] on span at bounding box center [438, 542] width 102 height 68
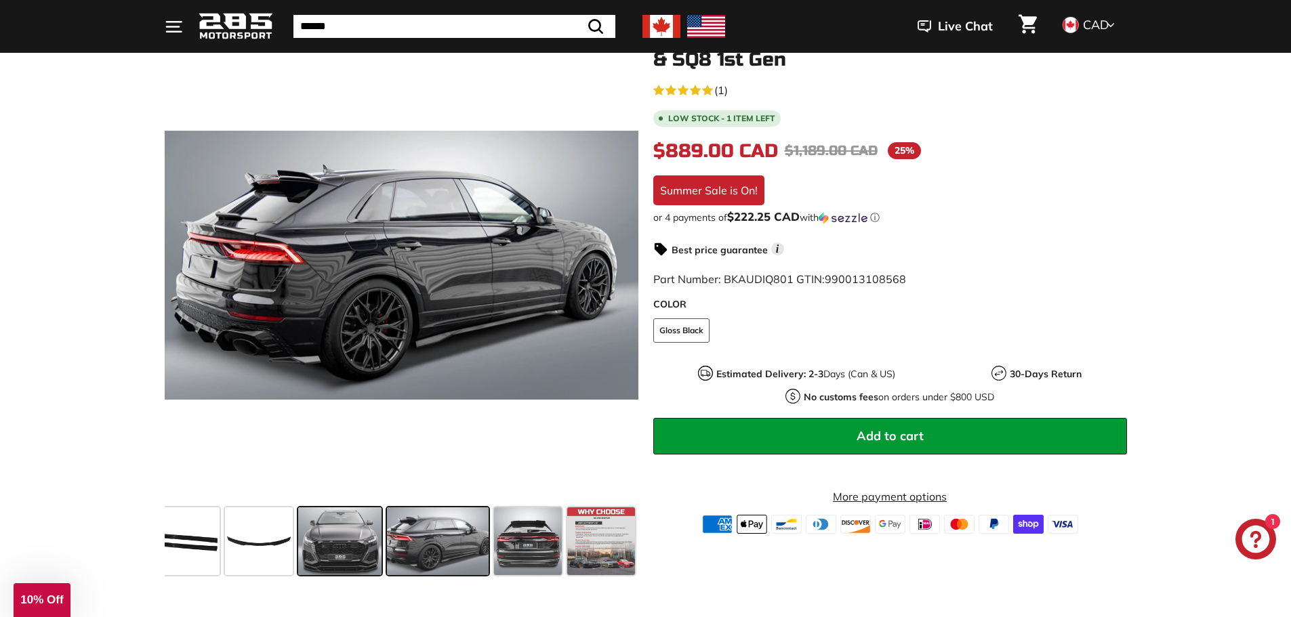
click at [354, 531] on span at bounding box center [340, 542] width 84 height 68
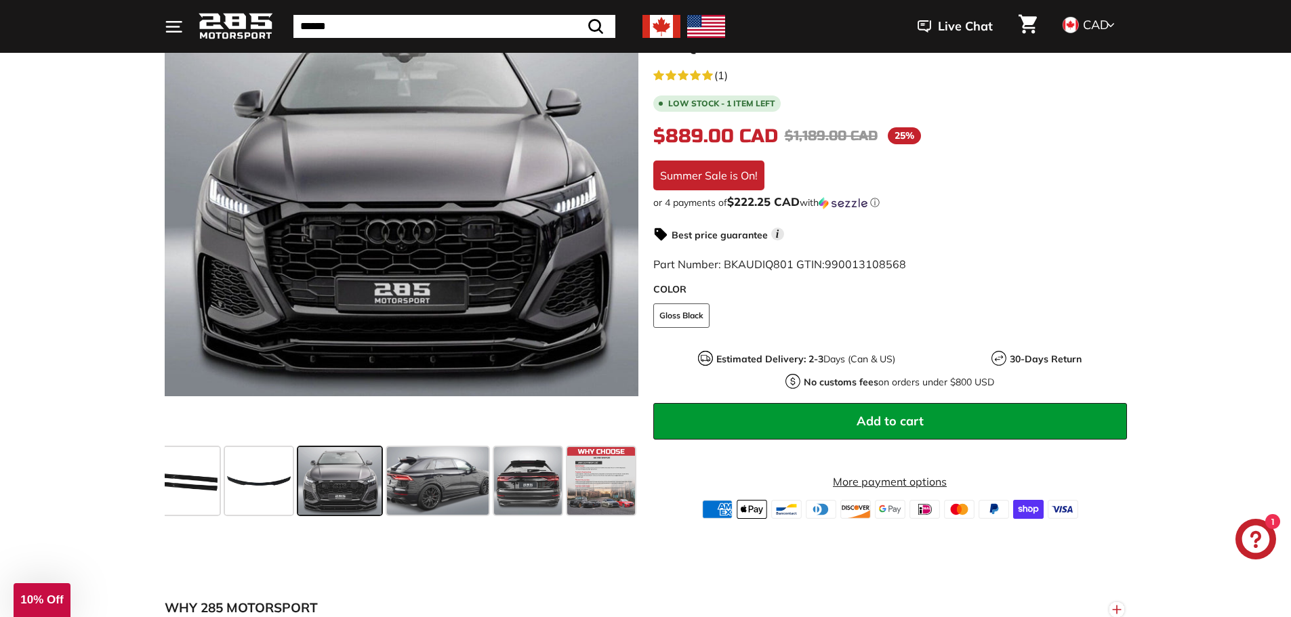
scroll to position [271, 0]
